Goal: Information Seeking & Learning: Understand process/instructions

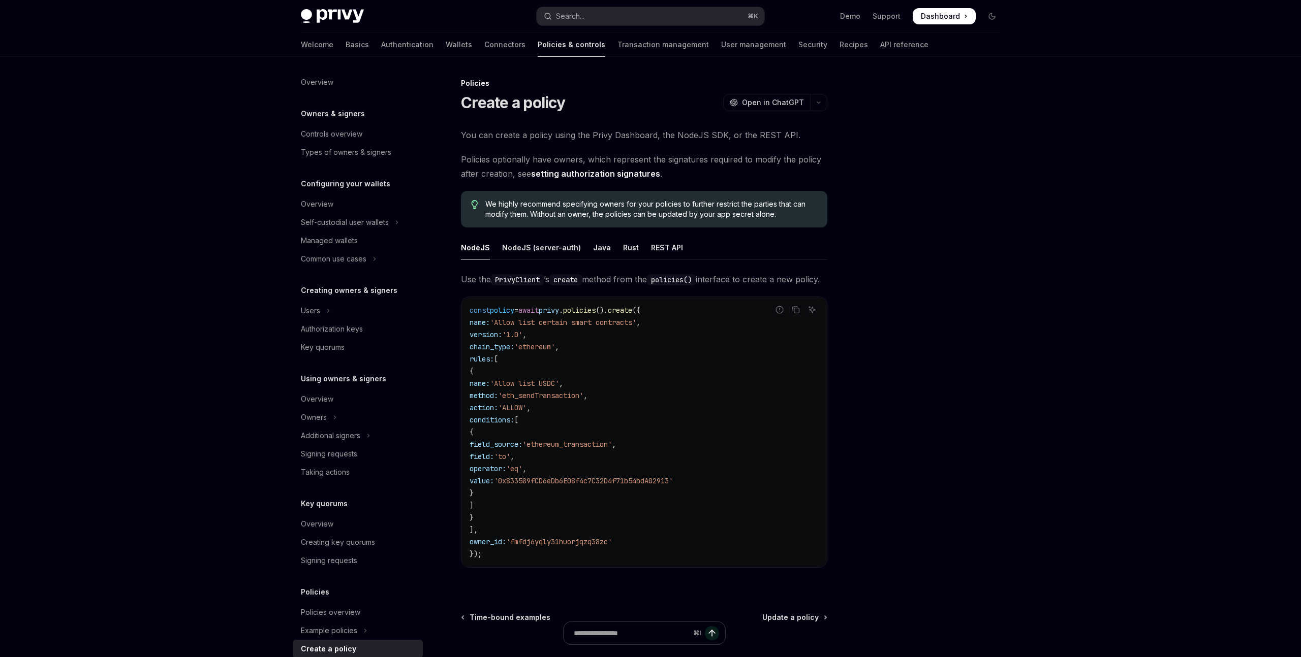
scroll to position [58, 0]
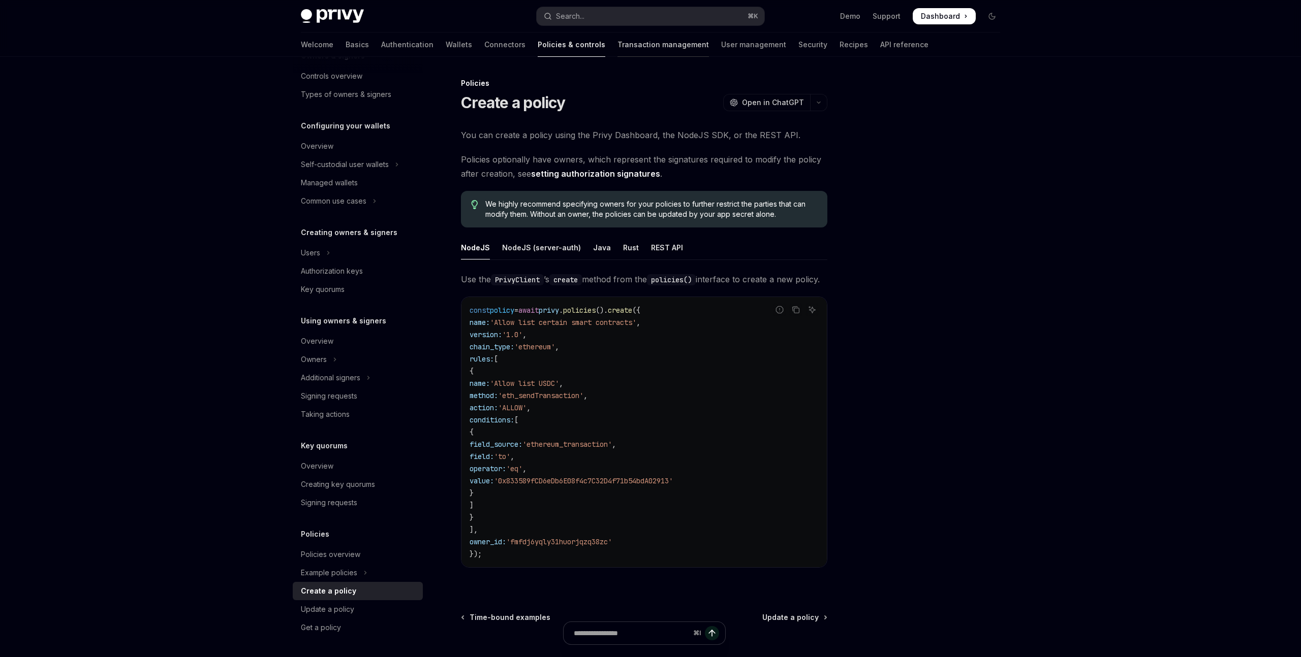
click at [617, 46] on link "Transaction management" at bounding box center [662, 45] width 91 height 24
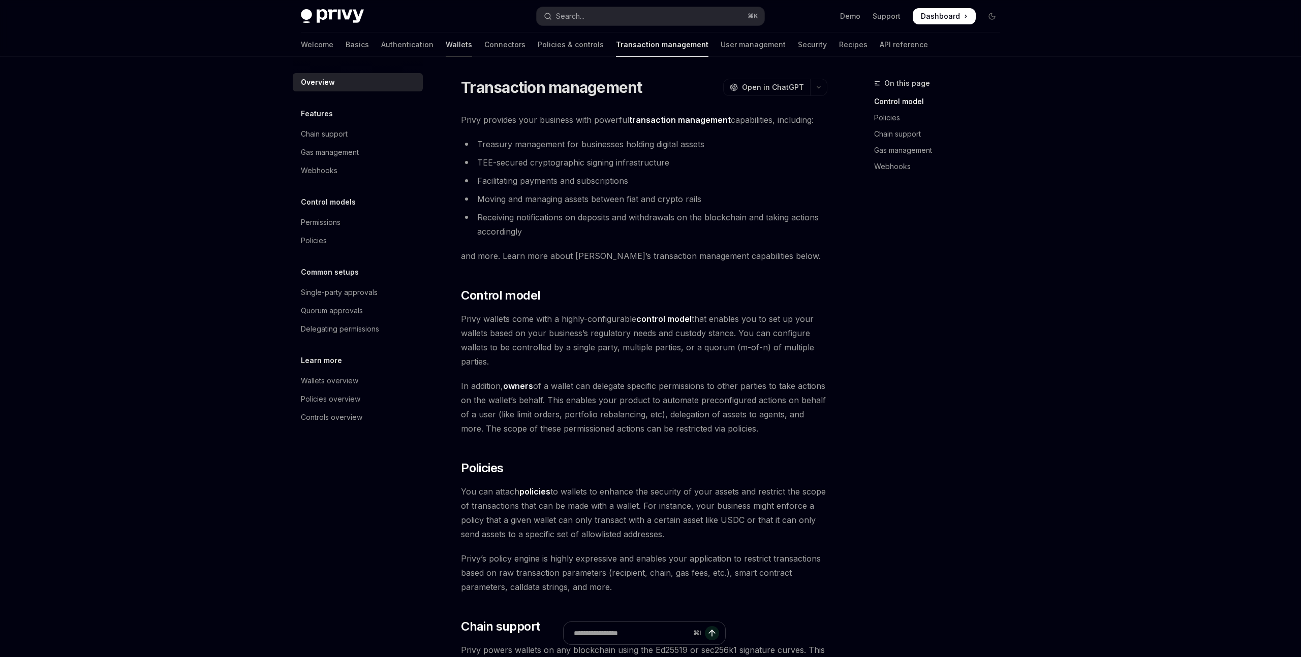
click at [446, 43] on link "Wallets" at bounding box center [459, 45] width 26 height 24
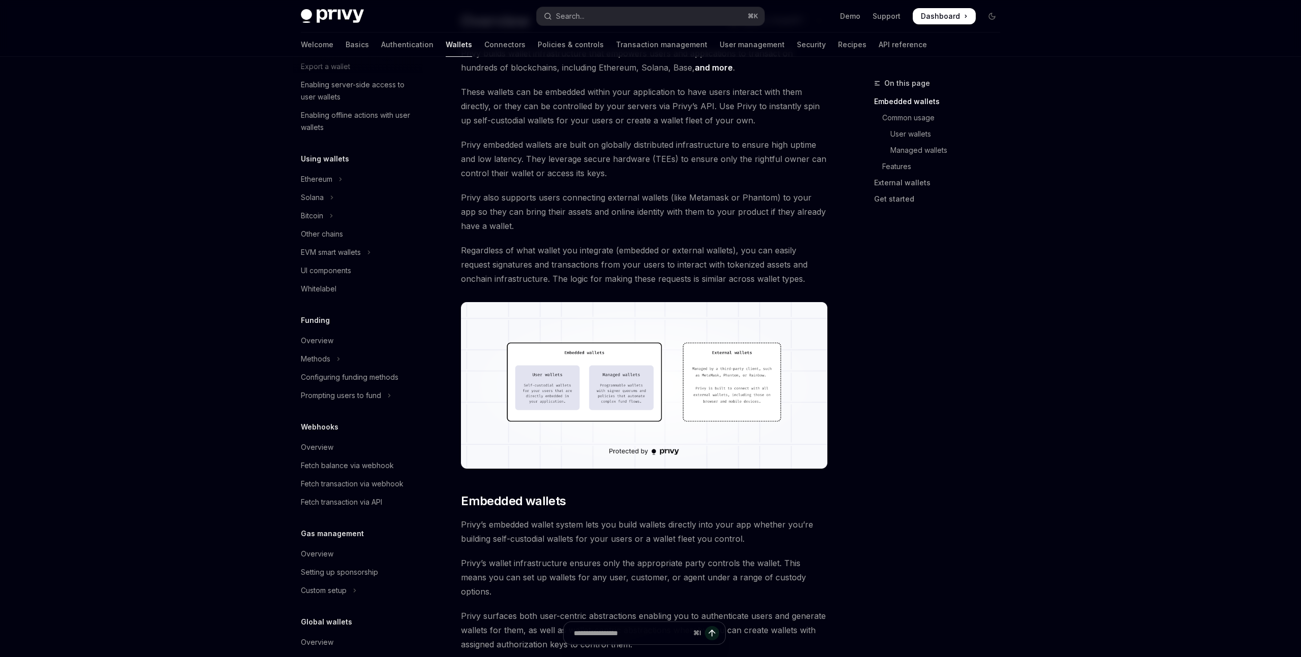
scroll to position [162, 0]
click at [878, 46] on link "API reference" at bounding box center [902, 45] width 48 height 24
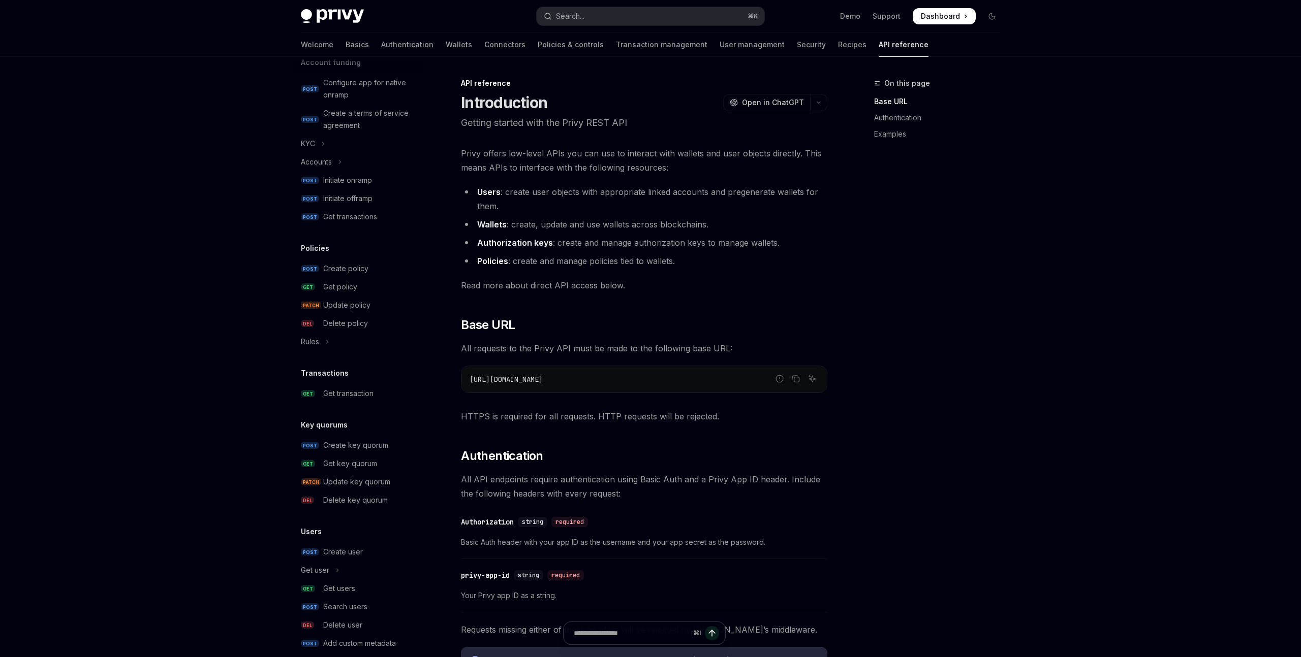
scroll to position [379, 0]
click at [374, 391] on div "Get transaction" at bounding box center [369, 392] width 93 height 12
type textarea "*"
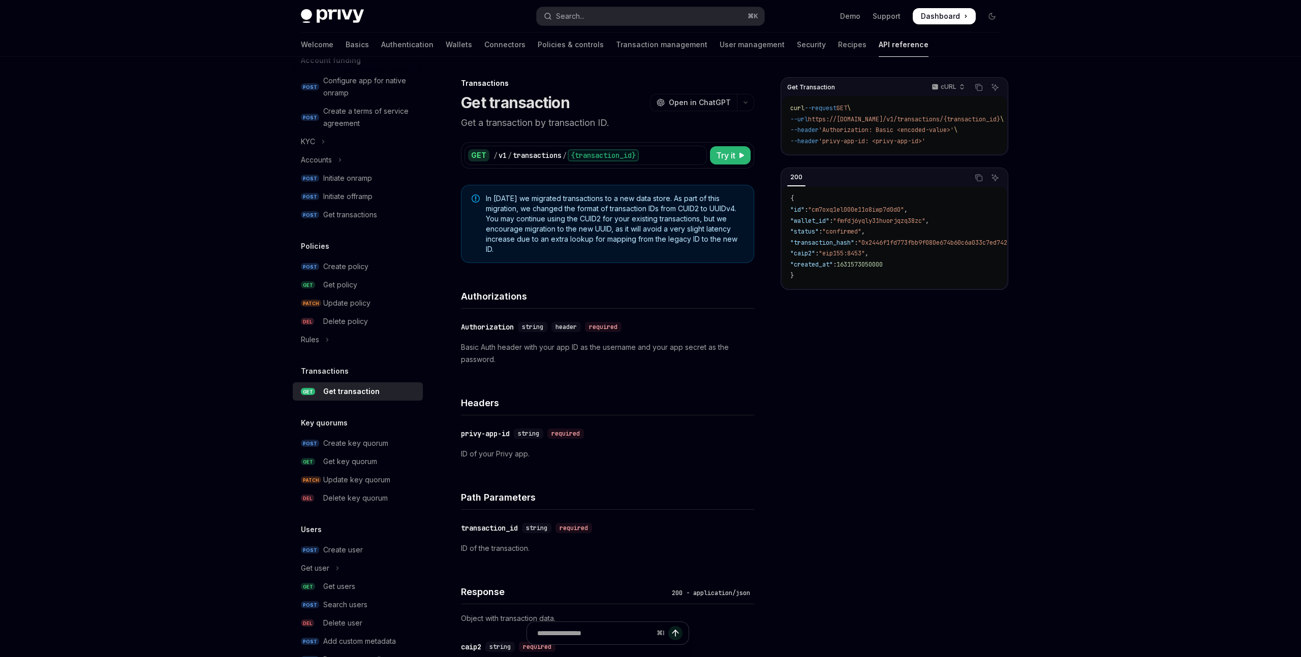
drag, startPoint x: 548, startPoint y: 199, endPoint x: 555, endPoint y: 247, distance: 49.3
click at [555, 247] on span "In [DATE] we migrated transactions to a new data store. As part of this migrati…" at bounding box center [615, 224] width 258 height 61
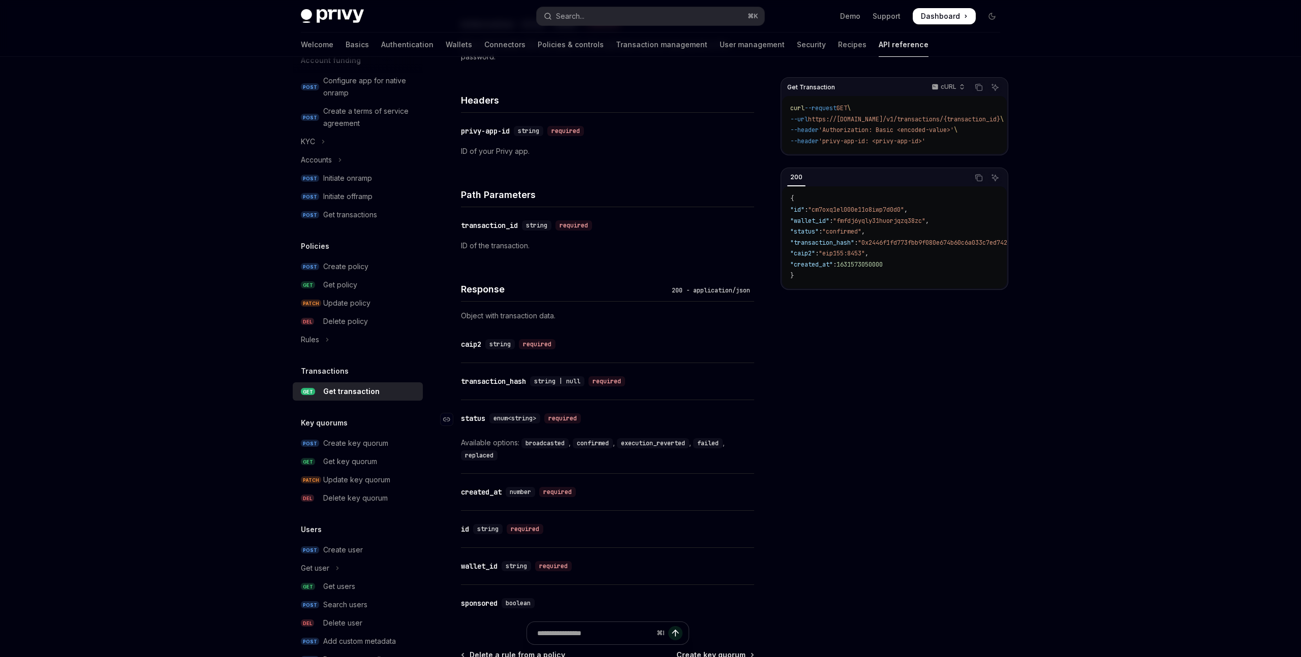
scroll to position [304, 0]
drag, startPoint x: 828, startPoint y: 213, endPoint x: 909, endPoint y: 226, distance: 81.8
click at [909, 226] on code "{ "id" : "cm7oxq1el000e11o8iwp7d0d0" , "wallet_id" : "fmfdj6yqly31huorjqzq38zc"…" at bounding box center [958, 238] width 337 height 88
click at [860, 214] on span ""cm7oxq1el000e11o8iwp7d0d0"" at bounding box center [856, 210] width 96 height 8
click at [861, 214] on span ""cm7oxq1el000e11o8iwp7d0d0"" at bounding box center [856, 210] width 96 height 8
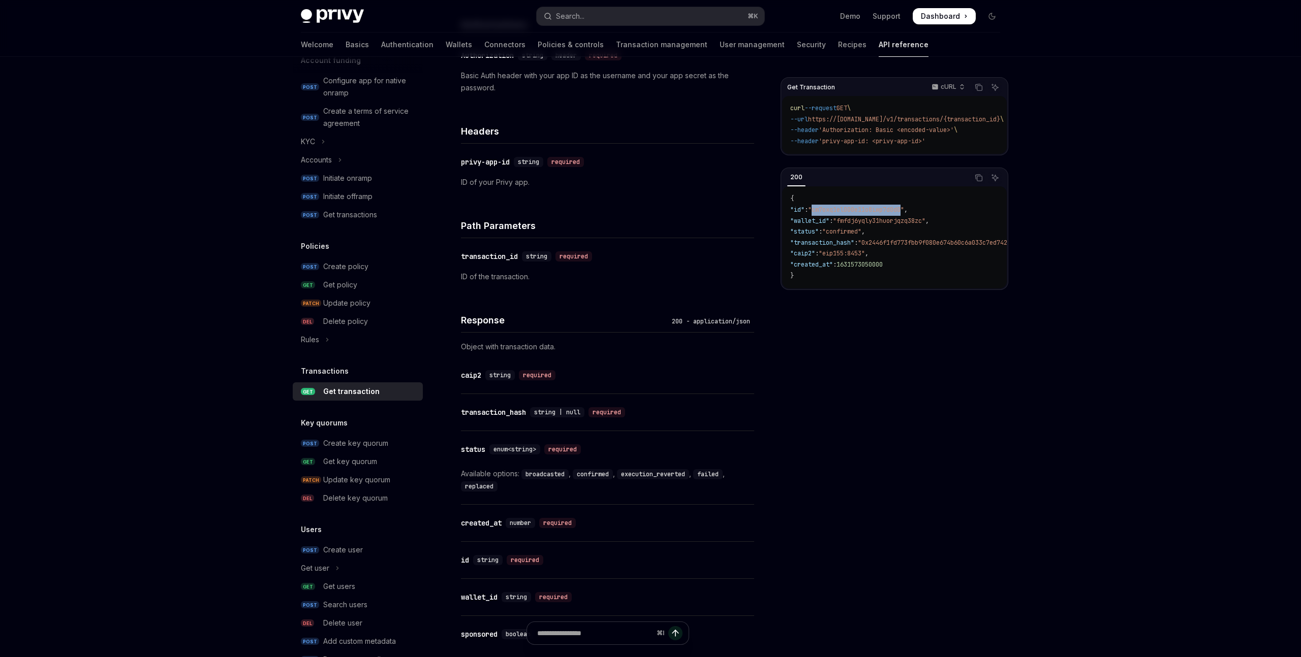
scroll to position [270, 0]
click at [863, 225] on span ""fmfdj6yqly31huorjqzq38zc"" at bounding box center [879, 221] width 92 height 8
click at [855, 235] on span ""confirmed"" at bounding box center [841, 232] width 39 height 8
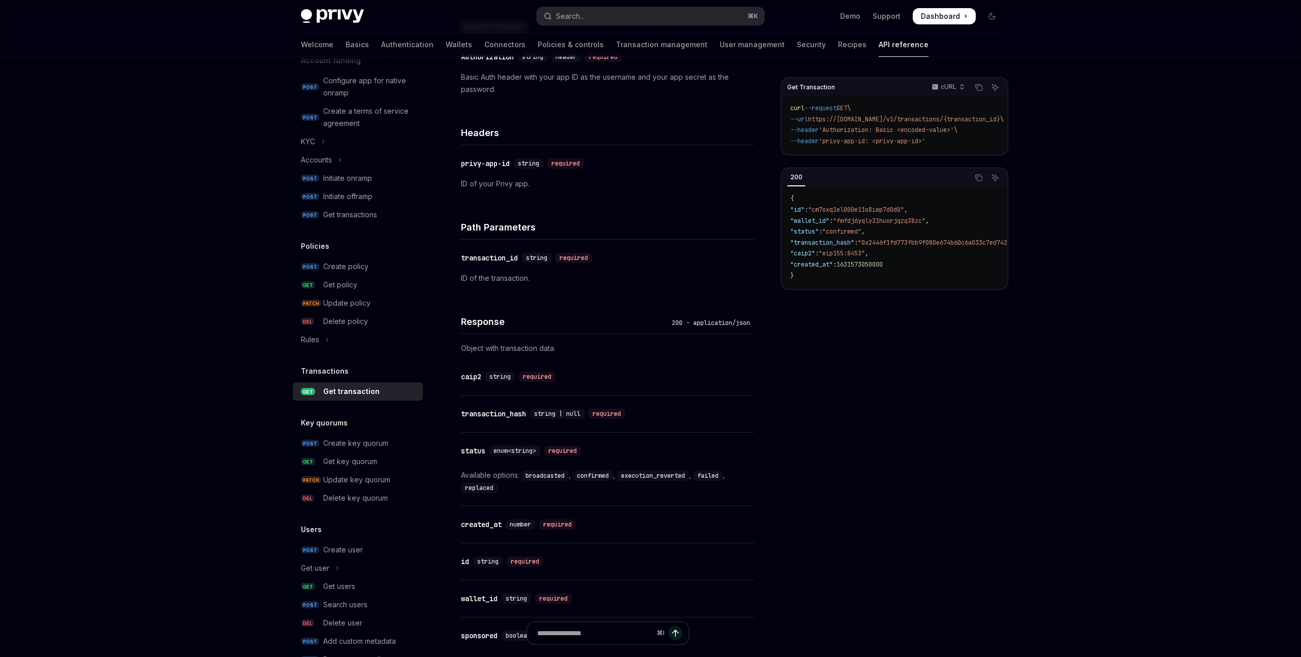
click at [891, 247] on span ""0x2446f1fd773fbb9f080e674b60c6a033c7ed7427b8b9413cf28a2a4a6da9b56c"" at bounding box center [979, 243] width 242 height 8
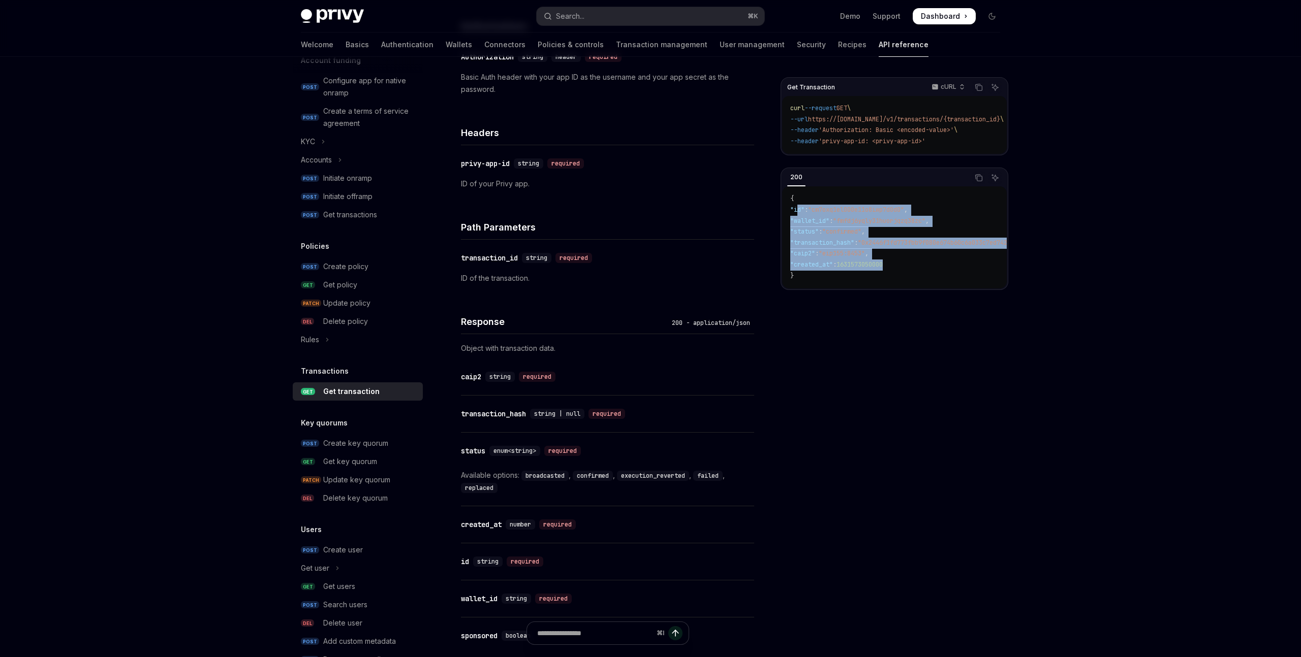
drag, startPoint x: 861, startPoint y: 266, endPoint x: 797, endPoint y: 215, distance: 82.1
click at [797, 215] on code "{ "id" : "cm7oxq1el000e11o8iwp7d0d0" , "wallet_id" : "fmfdj6yqly31huorjqzq38zc"…" at bounding box center [958, 238] width 337 height 88
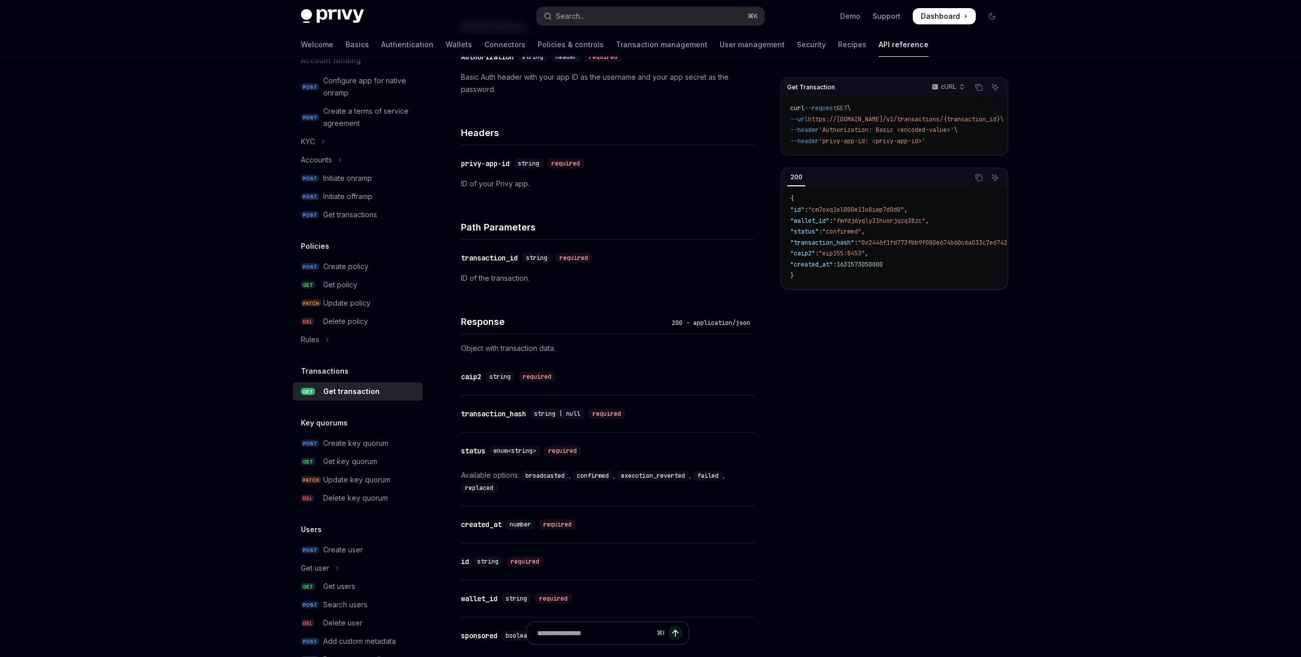
click at [821, 205] on code "{ "id" : "cm7oxq1el000e11o8iwp7d0d0" , "wallet_id" : "fmfdj6yqly31huorjqzq38zc"…" at bounding box center [958, 238] width 337 height 88
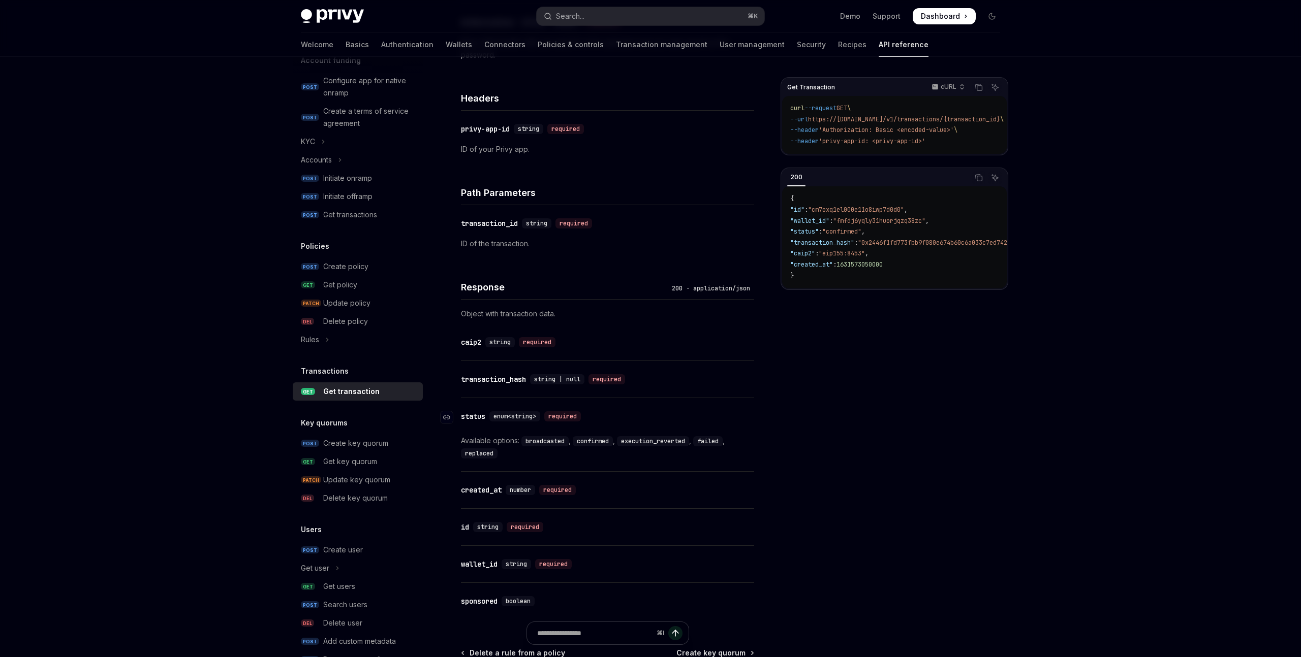
scroll to position [308, 0]
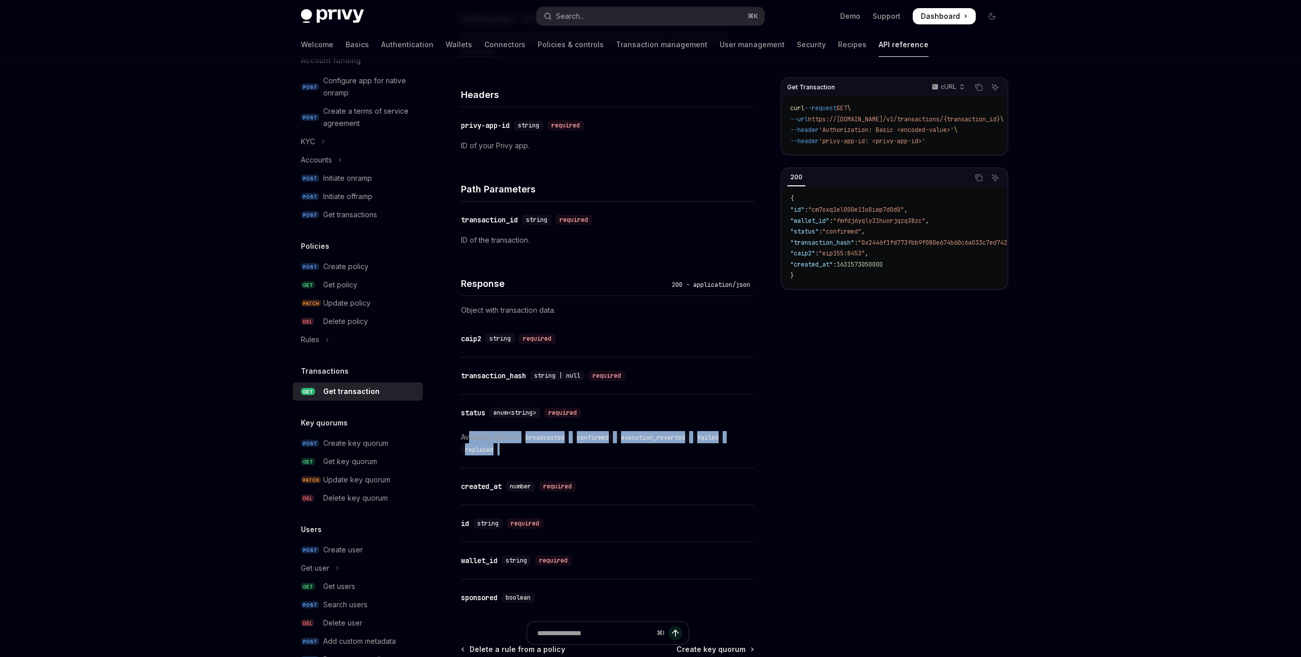
drag, startPoint x: 468, startPoint y: 435, endPoint x: 500, endPoint y: 448, distance: 33.8
click at [500, 448] on div "Available options: broadcasted , confirmed , execution_reverted , failed , repl…" at bounding box center [607, 443] width 293 height 24
click at [505, 449] on div "Available options: broadcasted , confirmed , execution_reverted , failed , repl…" at bounding box center [607, 443] width 293 height 24
drag, startPoint x: 506, startPoint y: 451, endPoint x: 458, endPoint y: 436, distance: 50.0
click at [458, 436] on div "Transactions Get transaction OpenAI Open in ChatGPT Get a transaction by transa…" at bounding box center [512, 275] width 488 height 1012
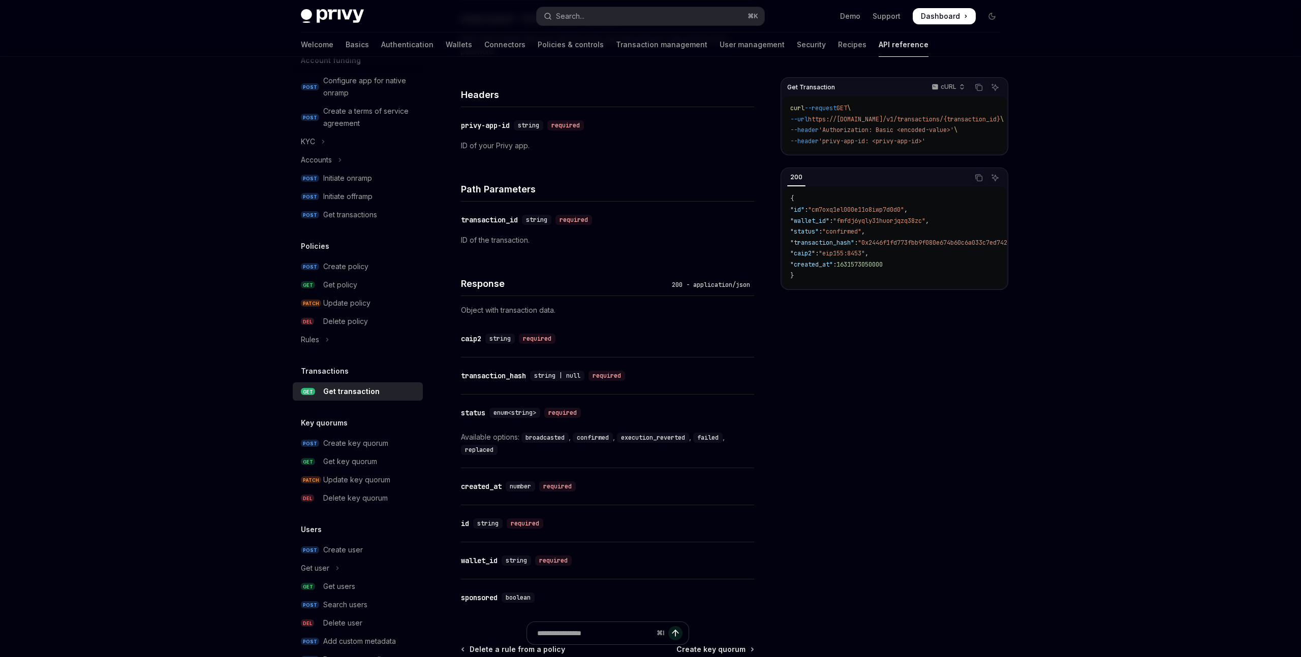
drag, startPoint x: 541, startPoint y: 450, endPoint x: 526, endPoint y: 450, distance: 14.7
click at [539, 451] on div "Available options: broadcasted , confirmed , execution_reverted , failed , repl…" at bounding box center [607, 443] width 293 height 24
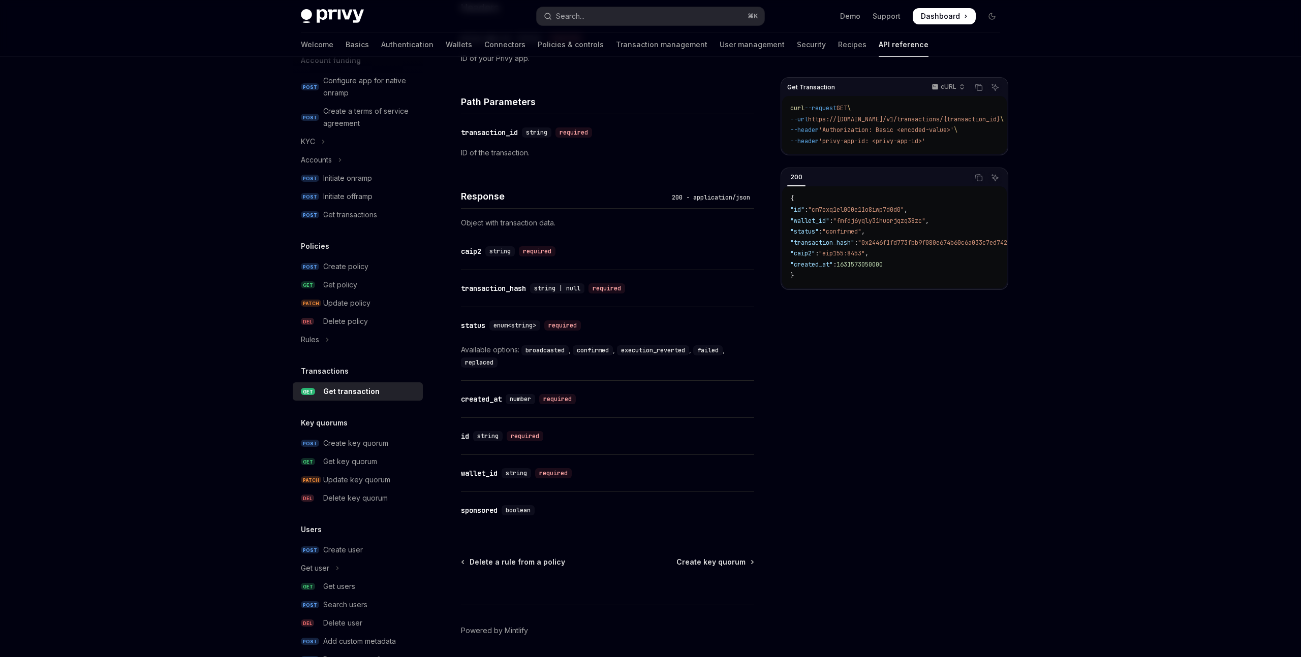
scroll to position [400, 0]
